Goal: Transaction & Acquisition: Purchase product/service

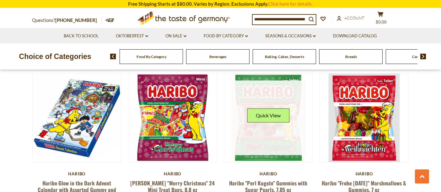
scroll to position [1130, 0]
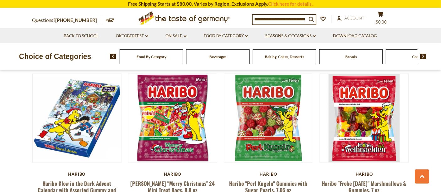
drag, startPoint x: 296, startPoint y: 71, endPoint x: 386, endPoint y: 39, distance: 94.8
drag, startPoint x: 386, startPoint y: 39, endPoint x: 412, endPoint y: 108, distance: 73.6
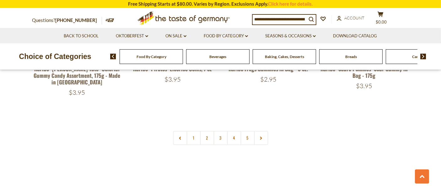
scroll to position [1412, 0]
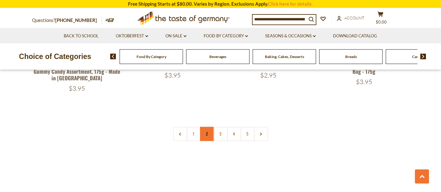
click at [209, 127] on link "2" at bounding box center [207, 134] width 14 height 14
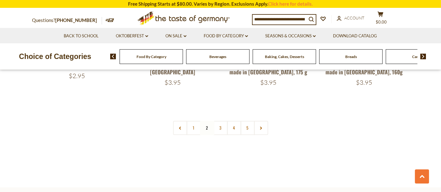
scroll to position [1419, 0]
click at [222, 120] on link "3" at bounding box center [220, 127] width 14 height 14
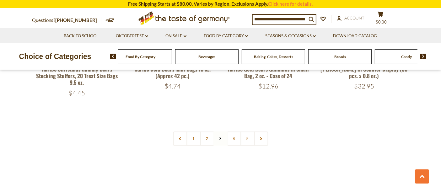
scroll to position [1446, 0]
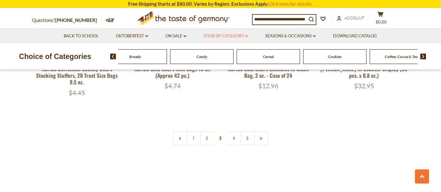
click at [246, 34] on link "Food By Category dropdown_arrow" at bounding box center [226, 36] width 44 height 7
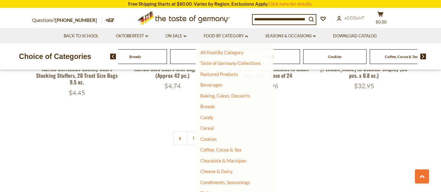
click at [207, 120] on li "Candy" at bounding box center [230, 118] width 61 height 6
click at [209, 117] on link "Candy" at bounding box center [206, 118] width 13 height 6
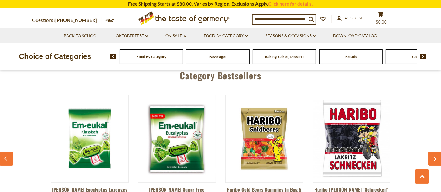
scroll to position [1673, 0]
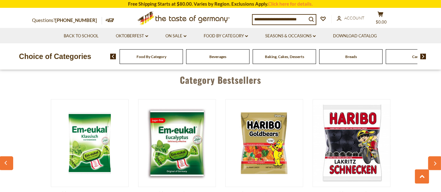
click at [432, 156] on button "button" at bounding box center [435, 163] width 14 height 14
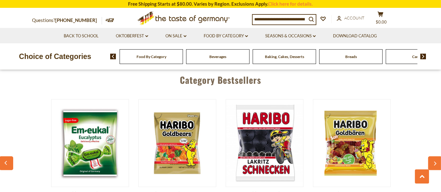
click at [432, 156] on button "button" at bounding box center [435, 163] width 14 height 14
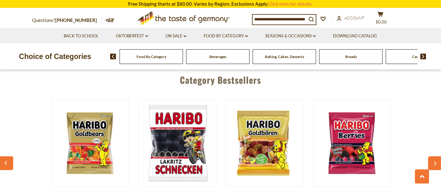
click at [432, 156] on button "button" at bounding box center [435, 163] width 14 height 14
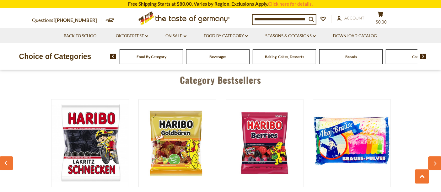
click at [432, 156] on button "button" at bounding box center [435, 163] width 14 height 14
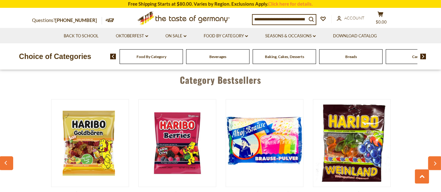
click at [432, 156] on button "button" at bounding box center [435, 163] width 14 height 14
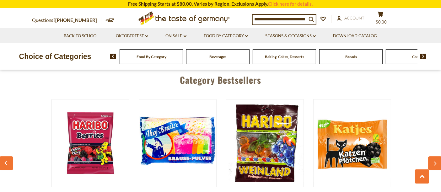
click at [432, 156] on button "button" at bounding box center [435, 163] width 14 height 14
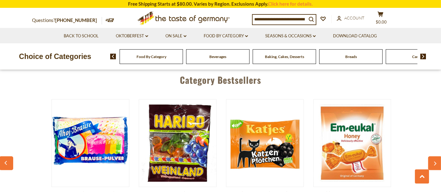
click at [432, 156] on button "button" at bounding box center [435, 163] width 14 height 14
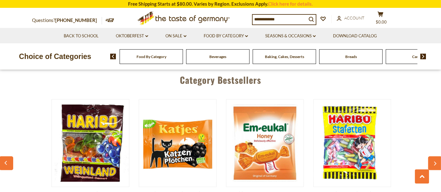
click at [432, 156] on button "button" at bounding box center [435, 163] width 14 height 14
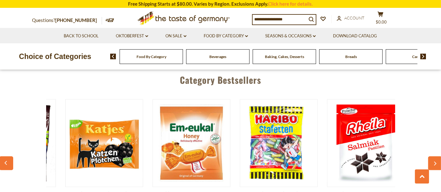
scroll to position [0, 698]
